Goal: Task Accomplishment & Management: Use online tool/utility

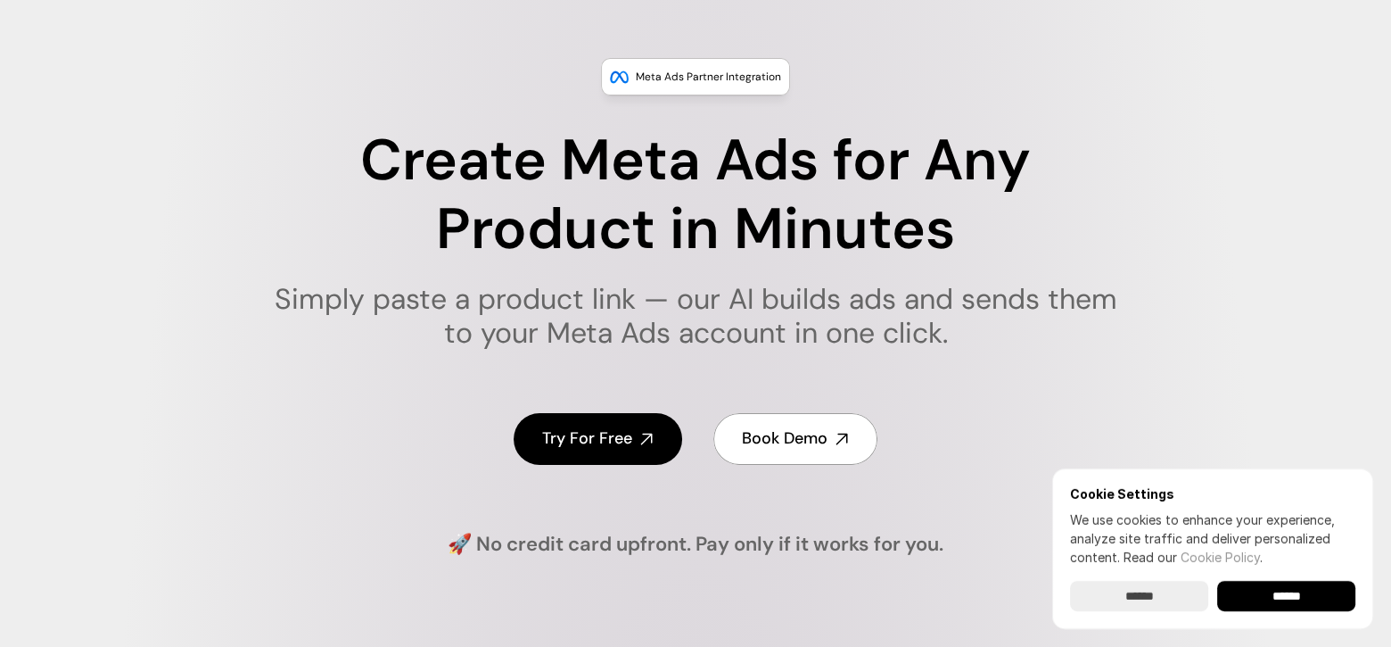
scroll to position [178, 0]
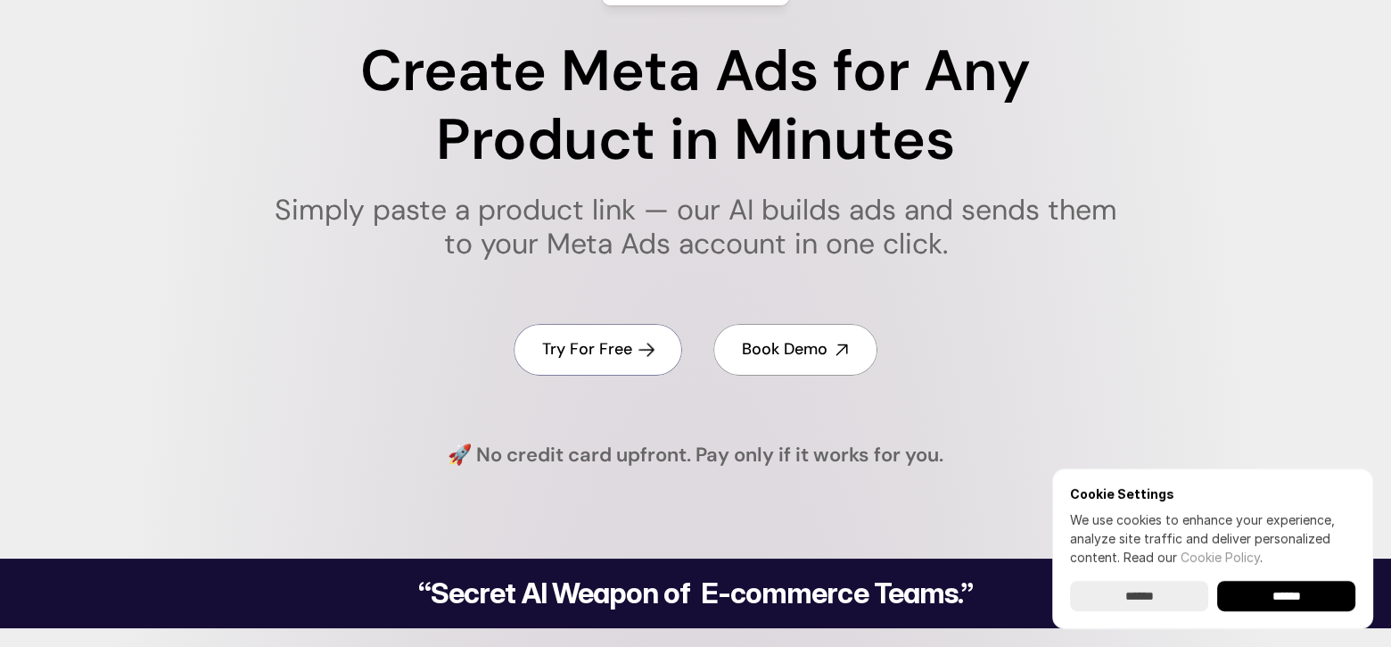
click at [572, 339] on h4 "Try For Free" at bounding box center [587, 349] width 90 height 22
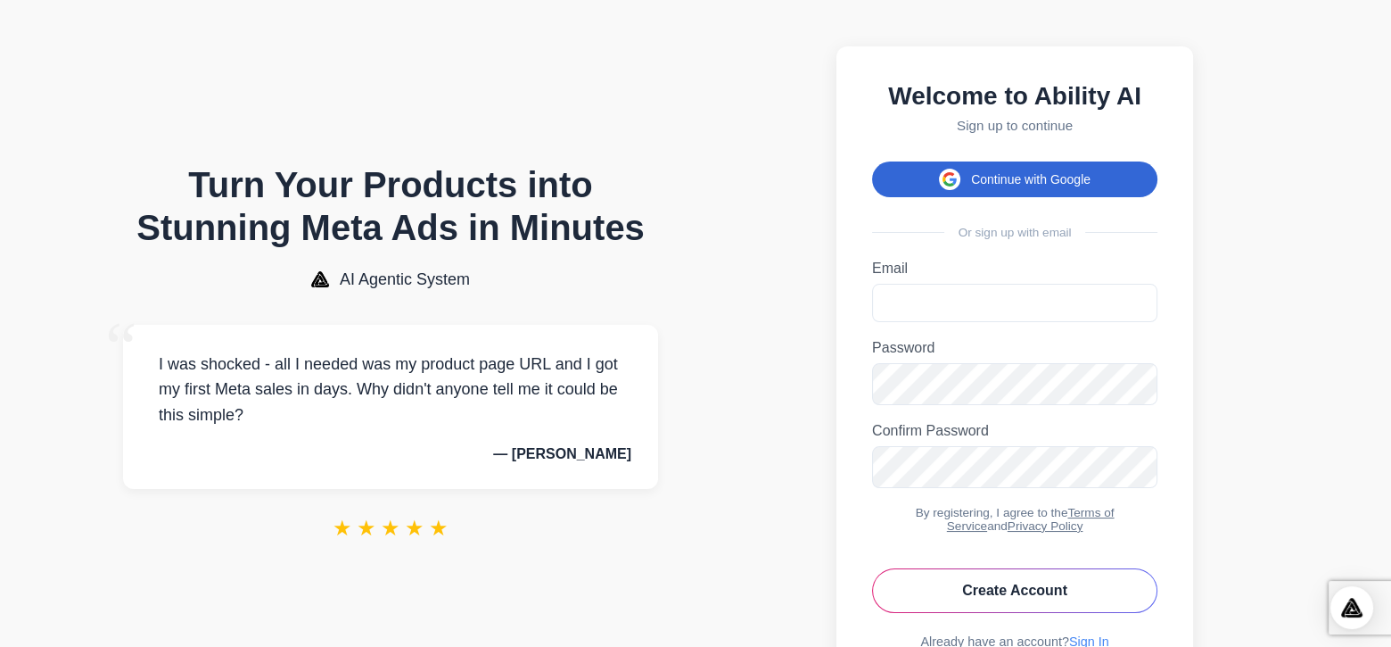
click at [962, 192] on button "Continue with Google" at bounding box center [1014, 179] width 285 height 36
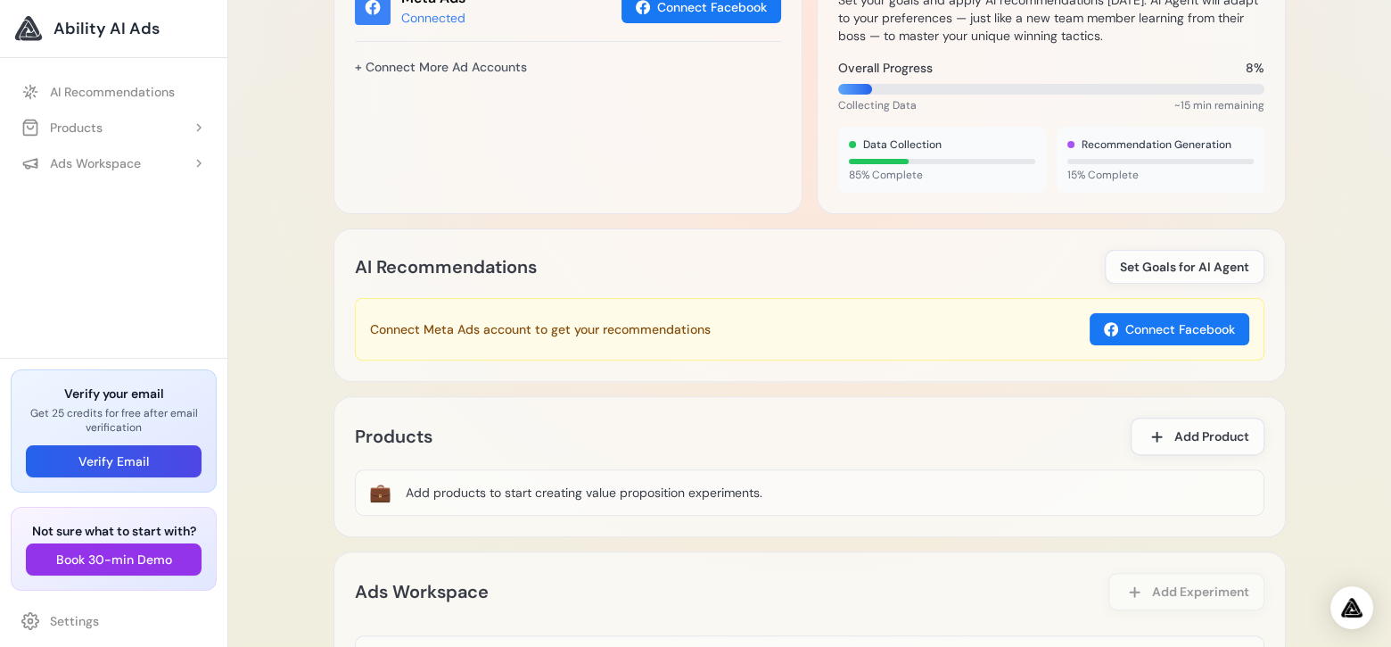
scroll to position [803, 0]
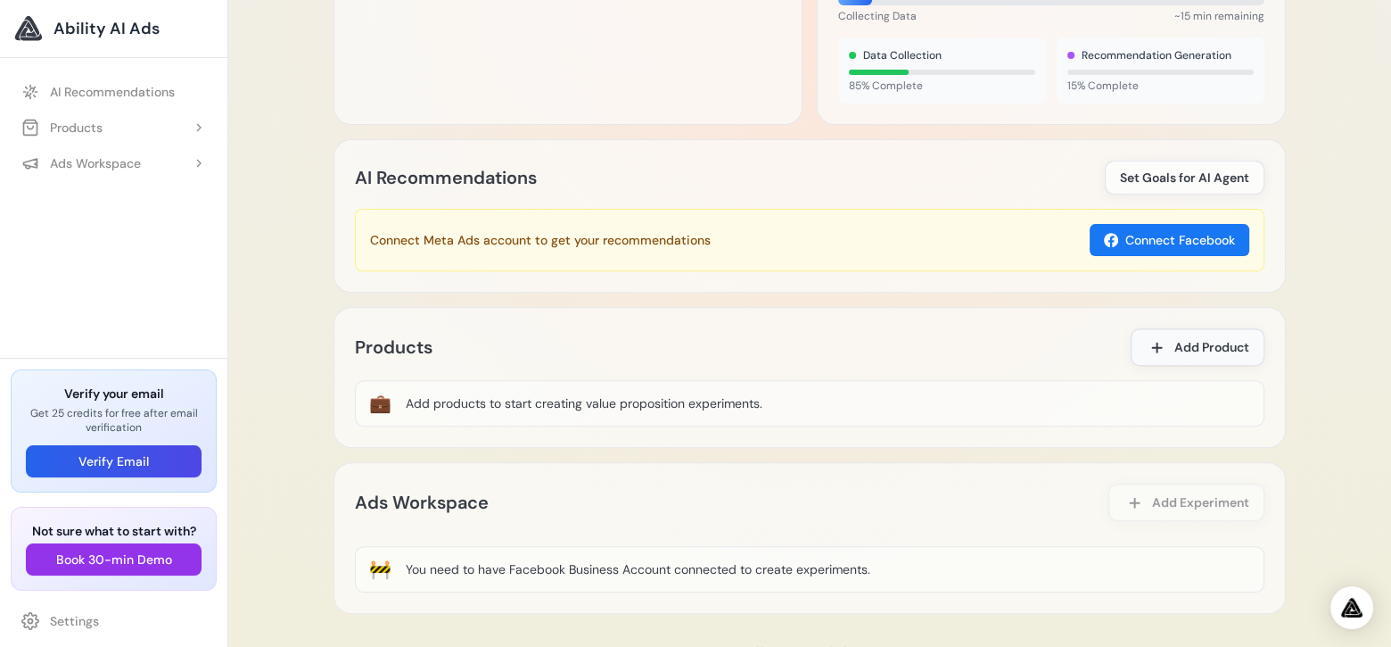
click at [1195, 348] on span "Add Product" at bounding box center [1212, 347] width 75 height 18
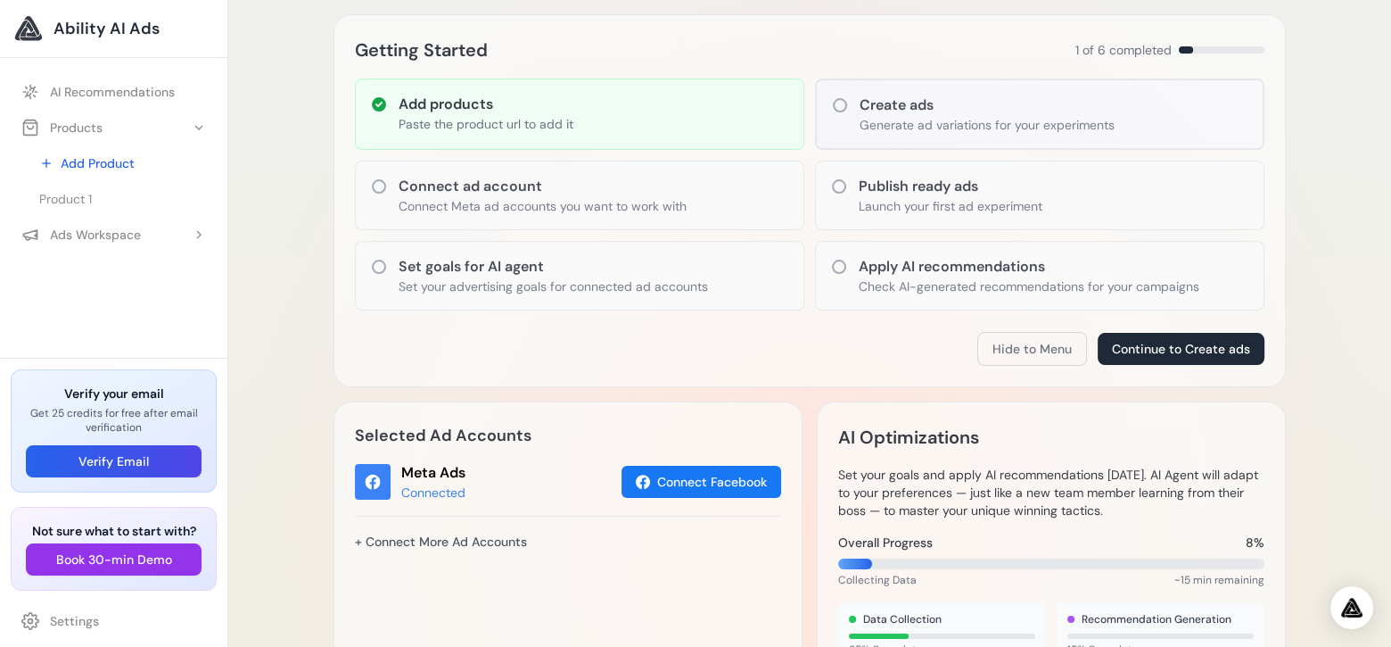
scroll to position [150, 0]
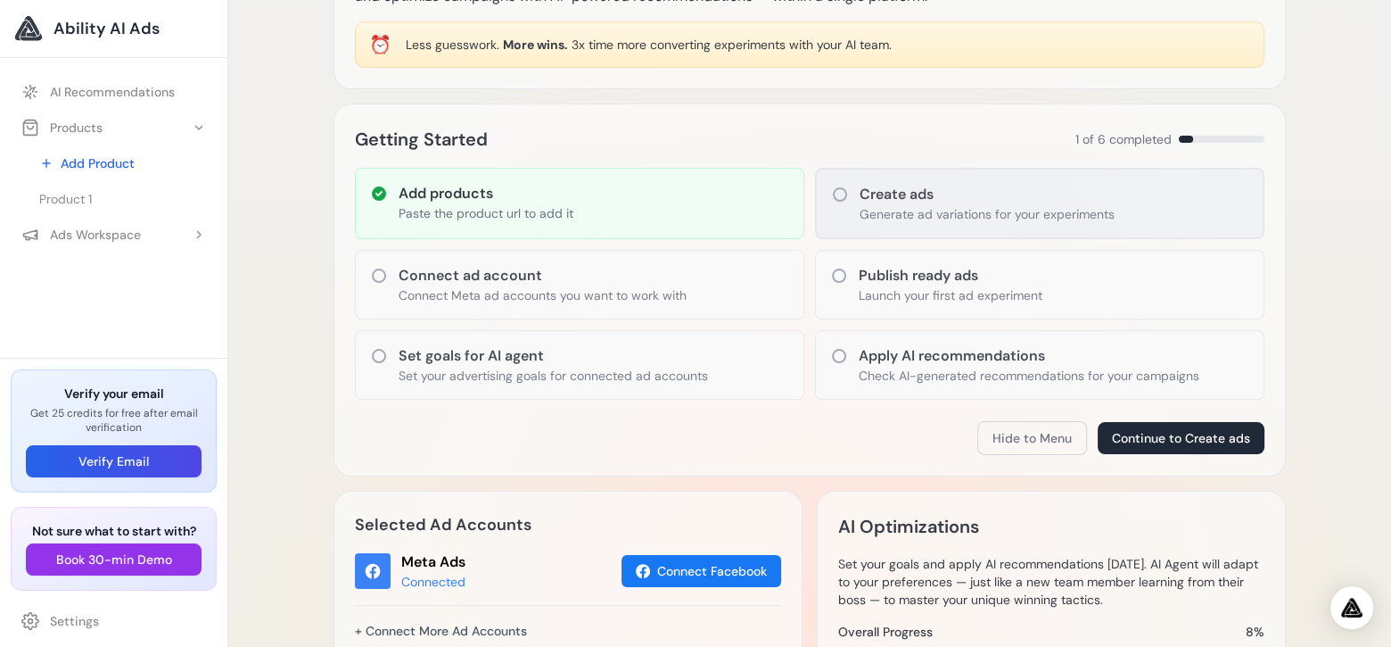
click at [922, 193] on h3 "Create ads" at bounding box center [987, 194] width 255 height 21
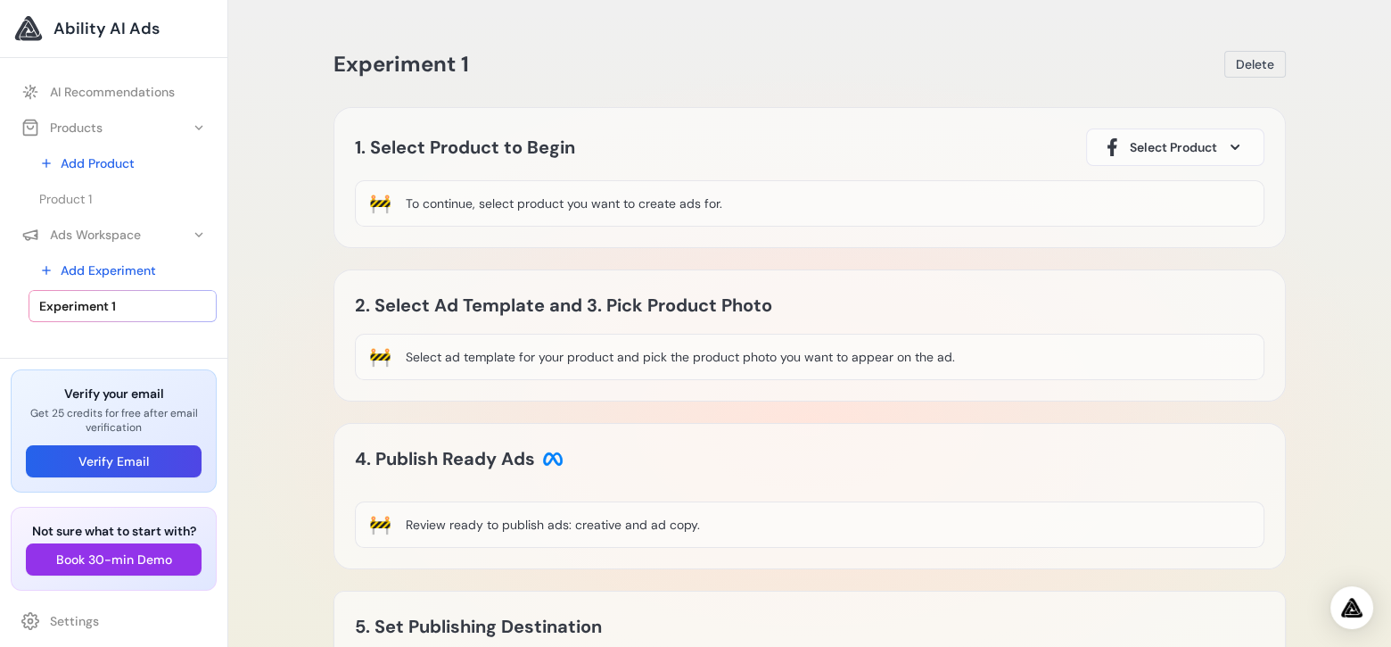
click at [477, 203] on div "To continue, select product you want to create ads for." at bounding box center [564, 203] width 317 height 18
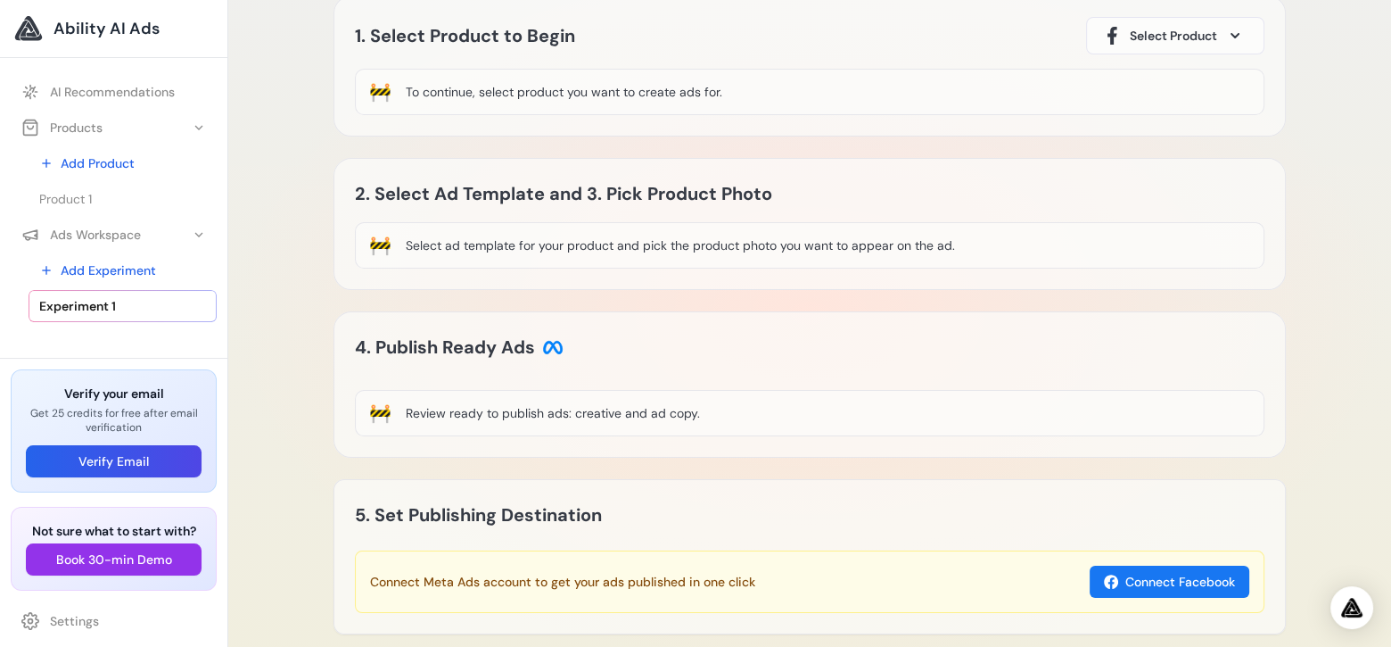
scroll to position [22, 0]
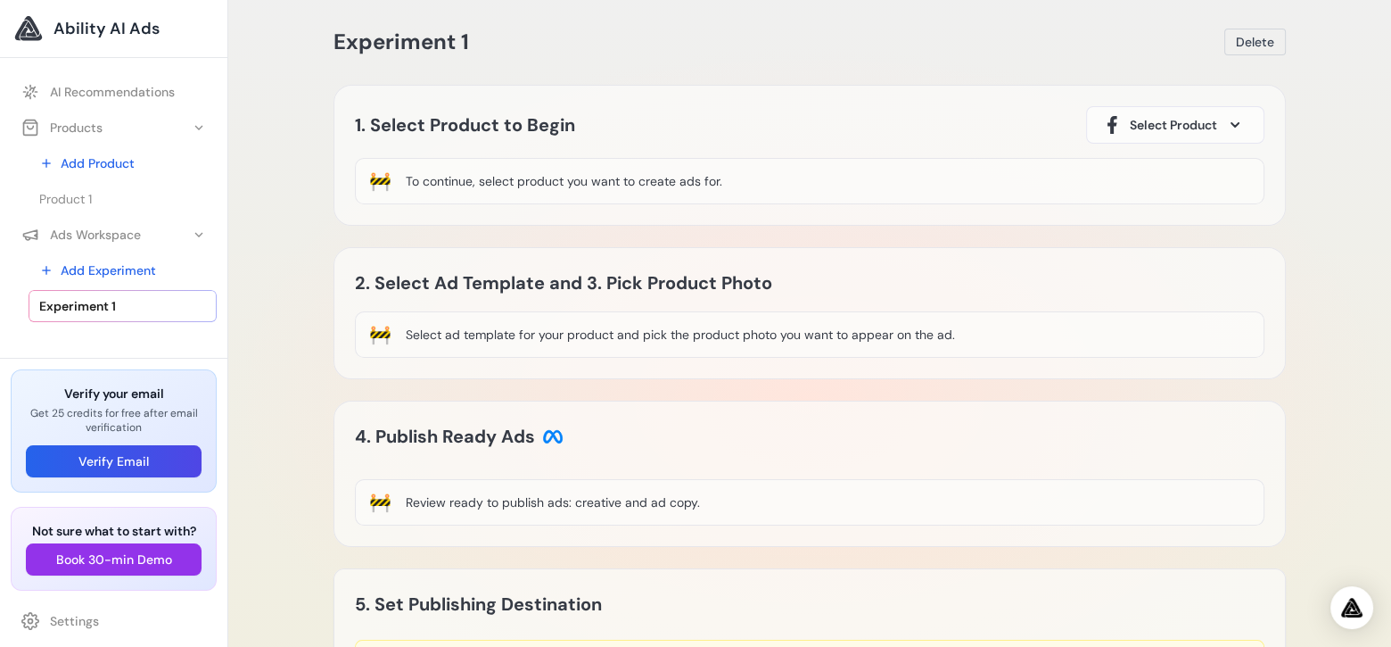
click at [469, 187] on div "To continue, select product you want to create ads for." at bounding box center [564, 181] width 317 height 18
click at [469, 181] on div "To continue, select product you want to create ads for." at bounding box center [564, 181] width 317 height 18
click at [1139, 127] on span "Select Product" at bounding box center [1173, 125] width 87 height 18
click at [1144, 175] on div "Product 1" at bounding box center [1131, 176] width 61 height 21
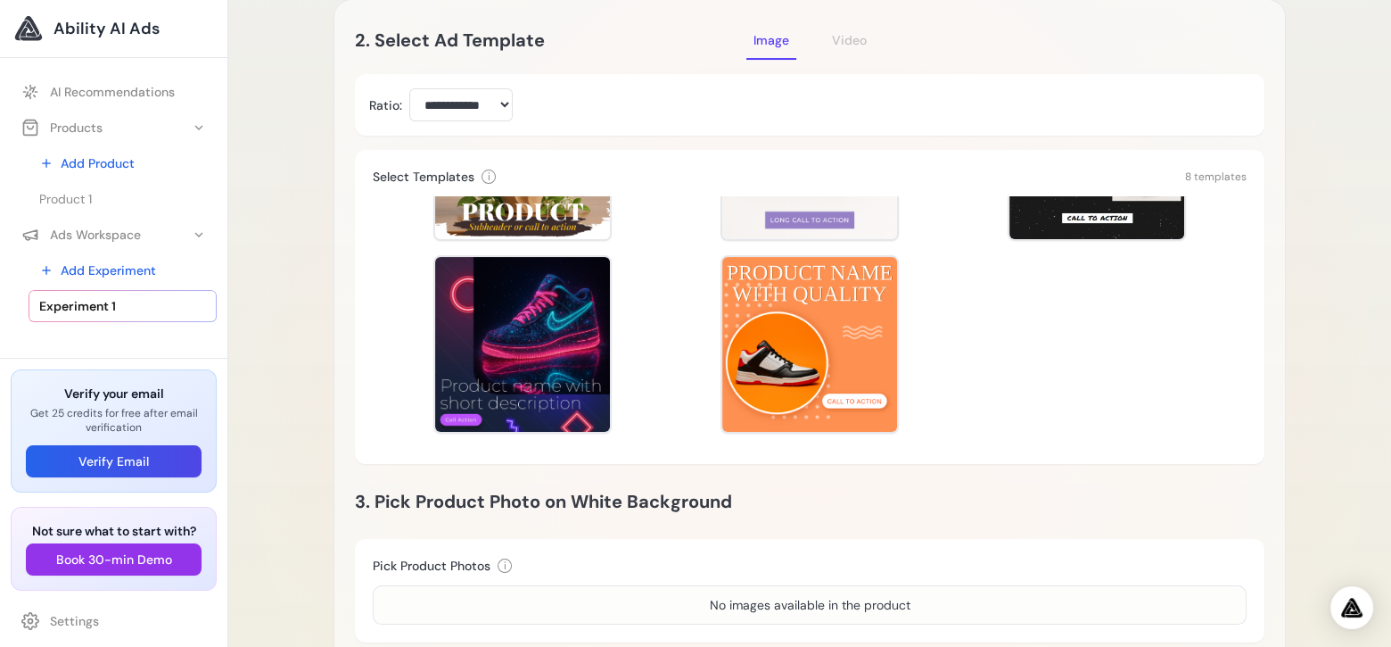
scroll to position [468, 0]
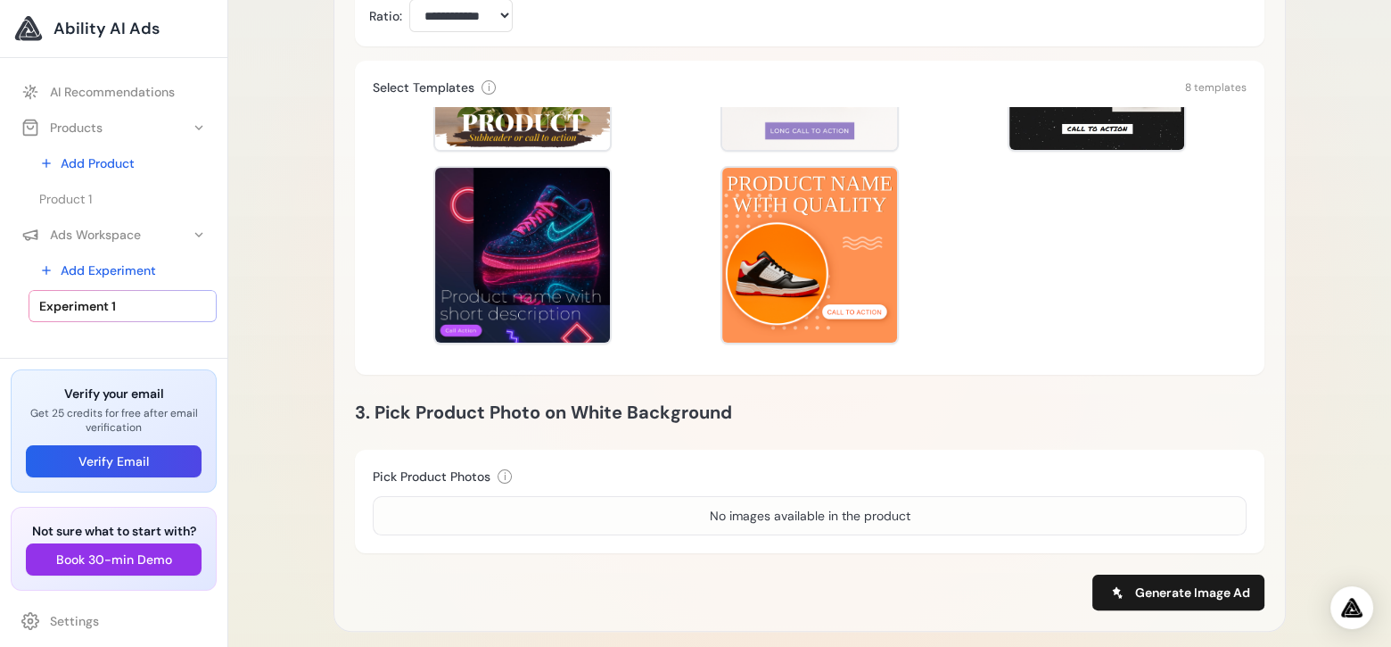
click at [563, 510] on div "No images available in the product" at bounding box center [810, 515] width 874 height 39
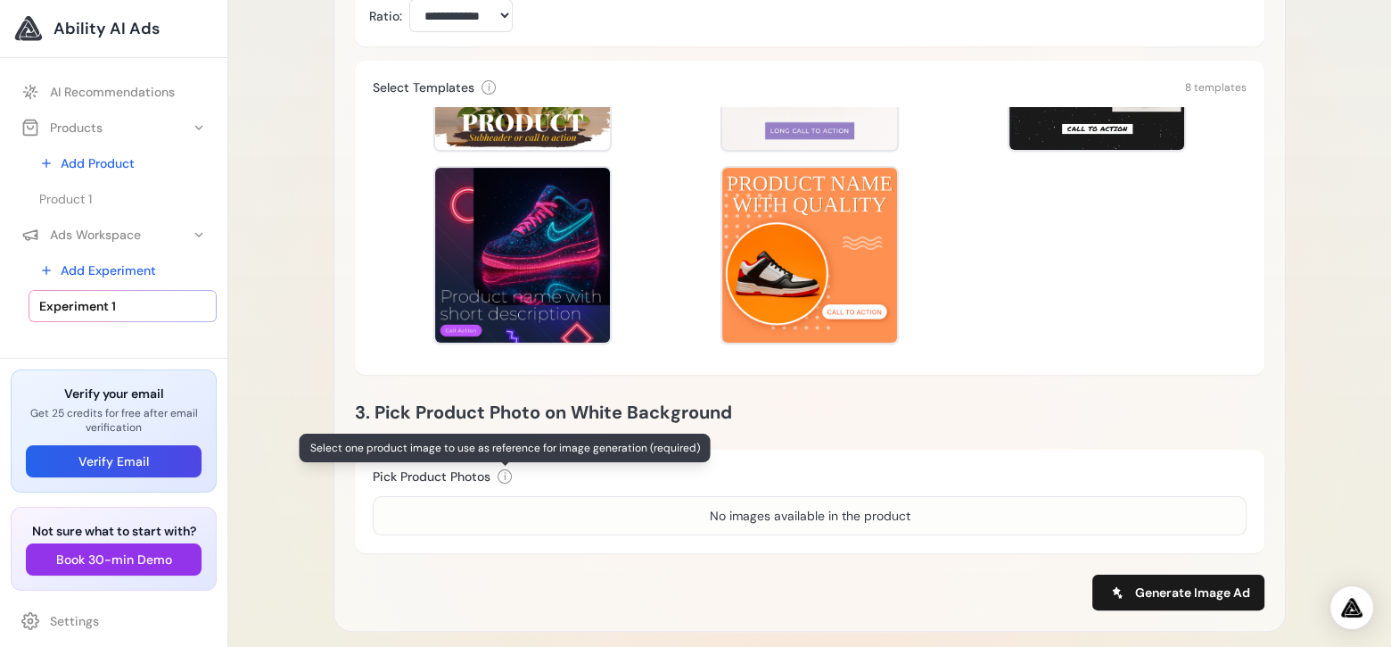
click at [501, 475] on div "i" at bounding box center [505, 476] width 14 height 14
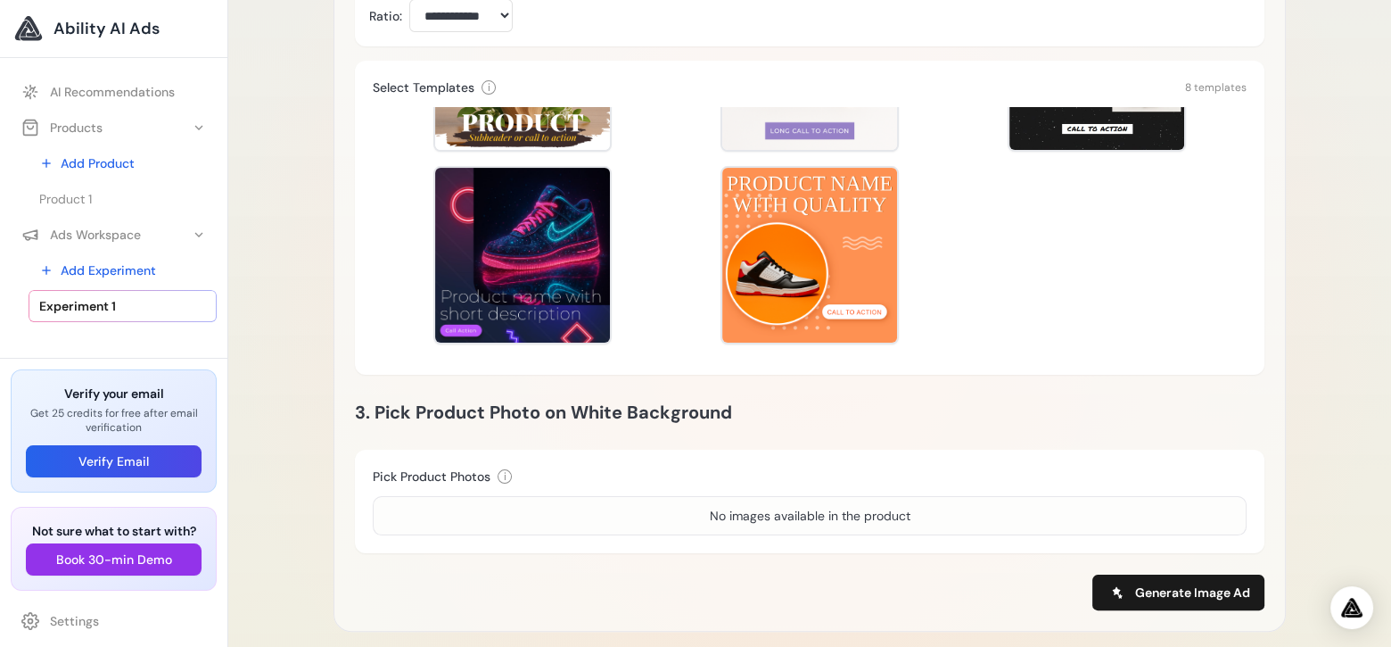
click at [515, 475] on div "Pick Product Photos i Select one product image to use as reference for image ge…" at bounding box center [810, 476] width 874 height 18
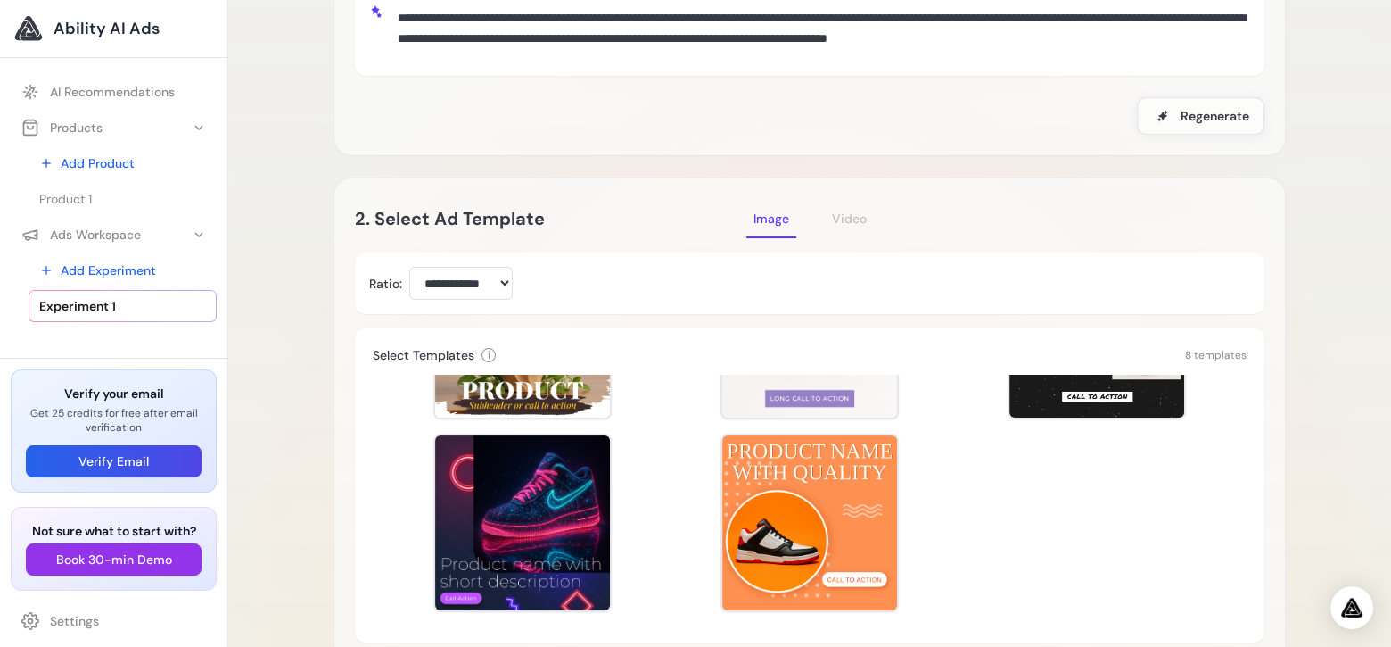
scroll to position [161, 0]
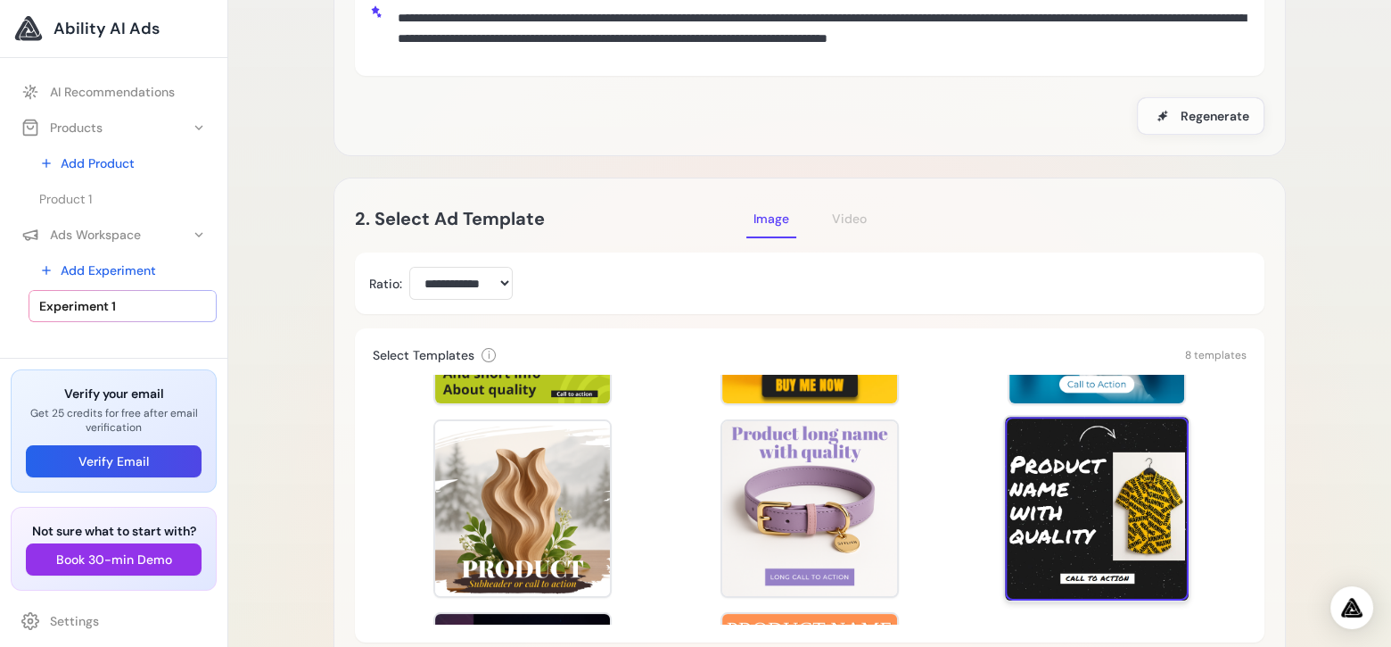
click at [1064, 466] on div at bounding box center [1097, 509] width 184 height 184
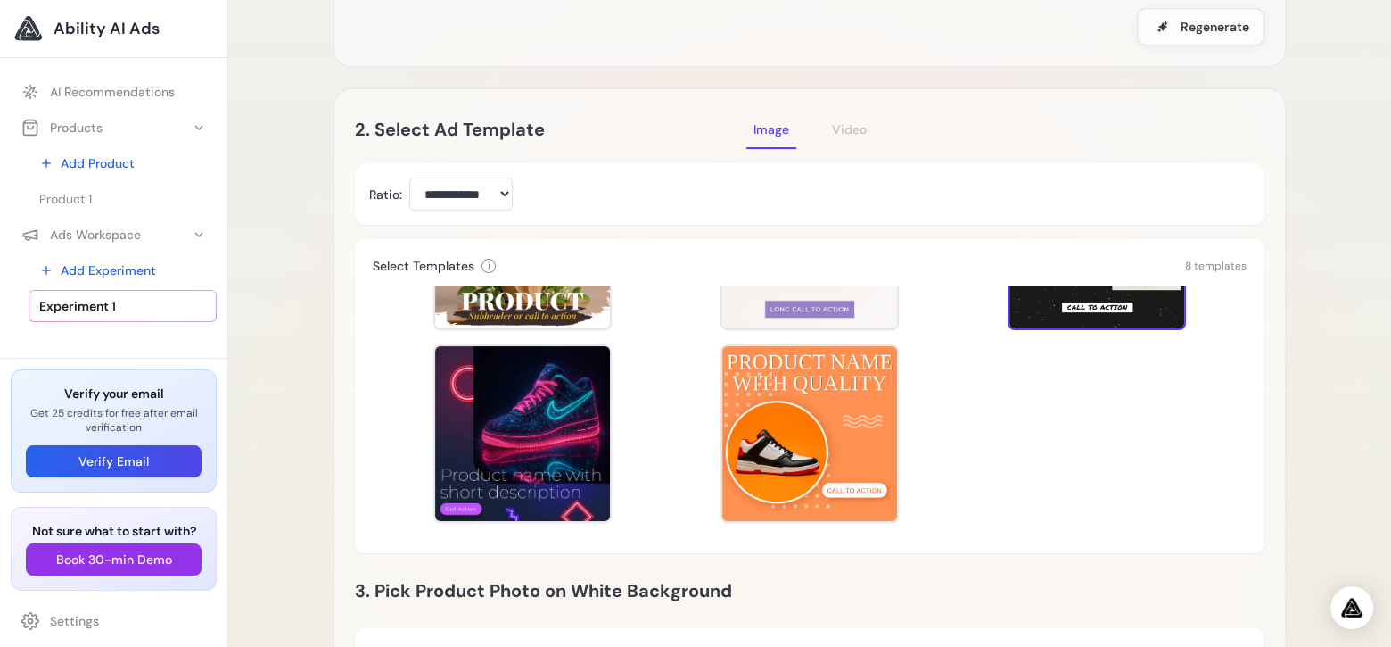
scroll to position [468, 0]
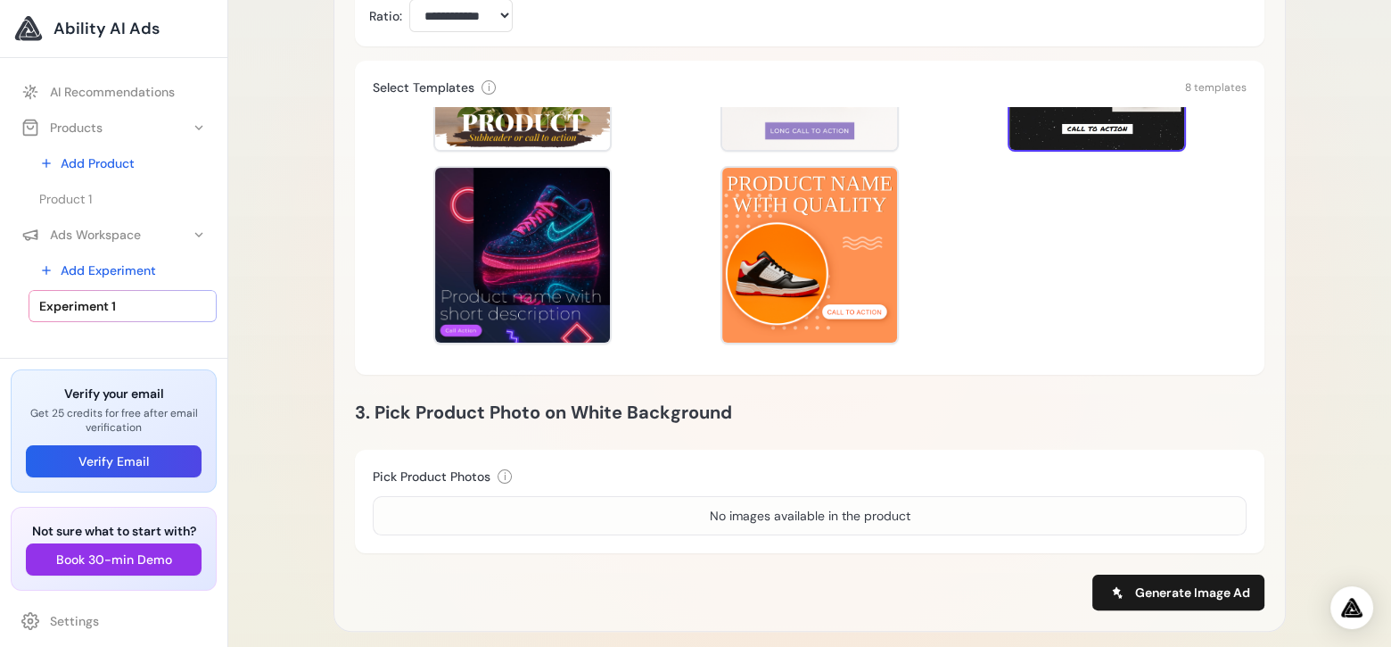
click at [562, 504] on div "No images available in the product" at bounding box center [810, 515] width 874 height 39
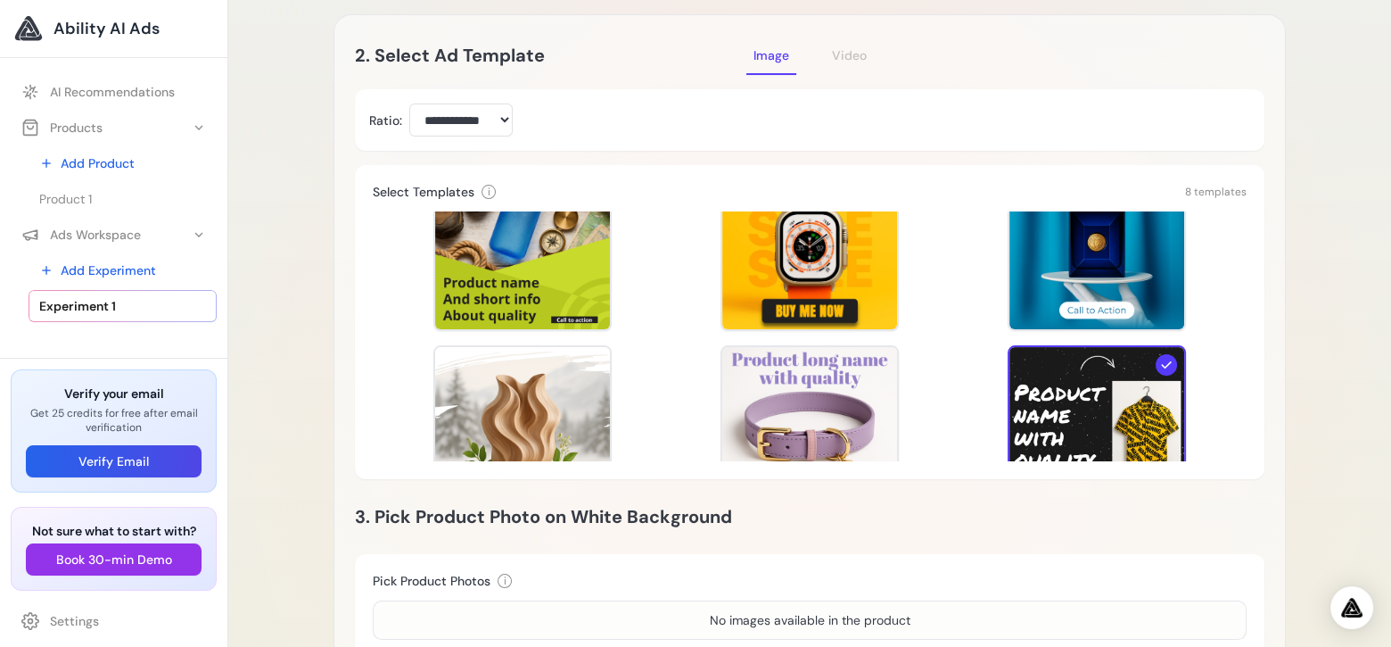
scroll to position [161, 0]
